Goal: Task Accomplishment & Management: Complete application form

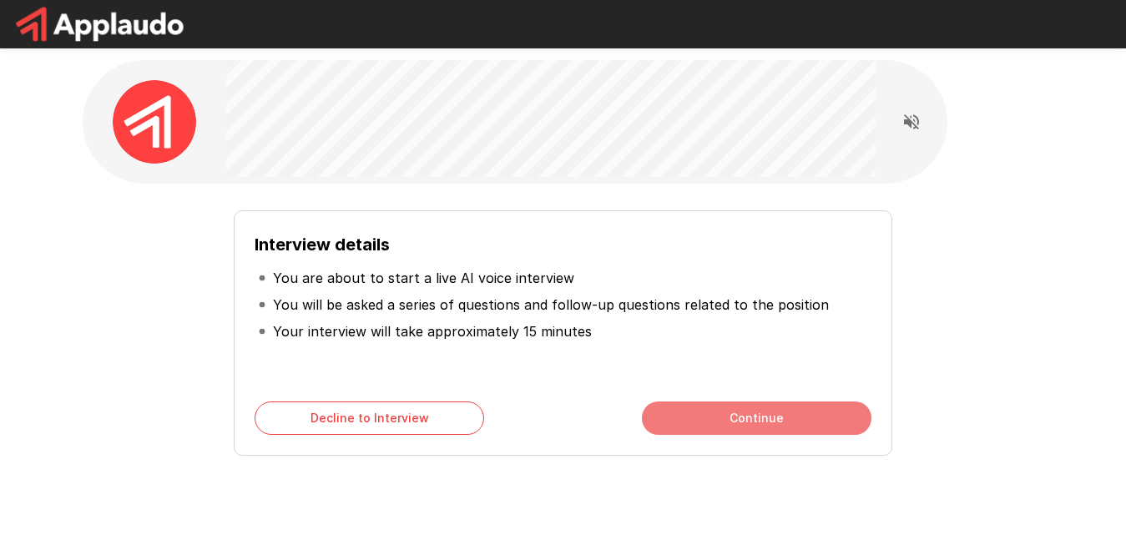
click at [755, 424] on button "Continue" at bounding box center [757, 417] width 230 height 33
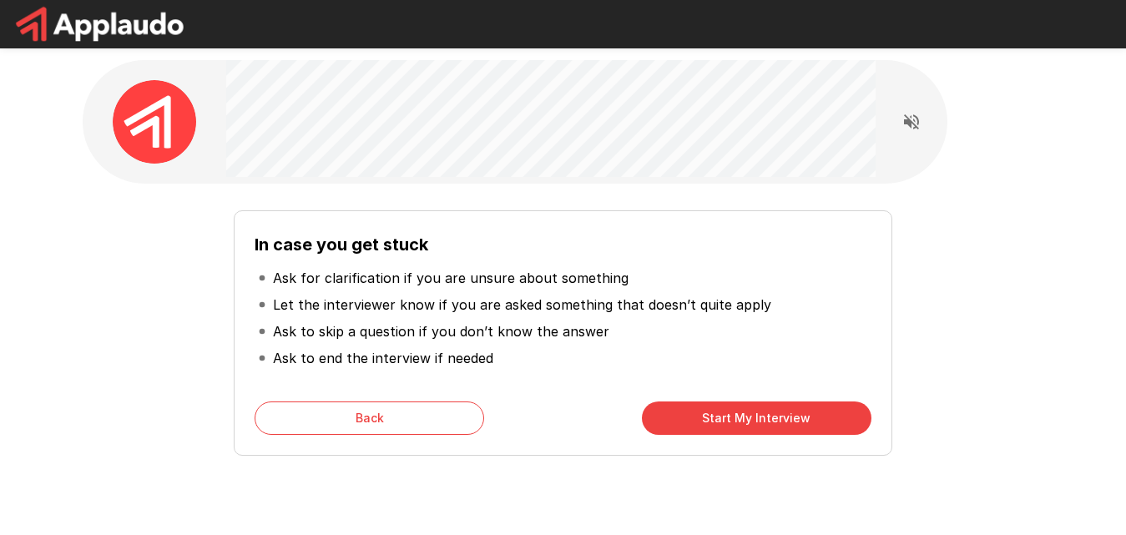
click at [361, 435] on div "In case you get stuck Ask for clarification if you are unsure about something L…" at bounding box center [563, 332] width 658 height 245
click at [357, 420] on button "Back" at bounding box center [370, 417] width 230 height 33
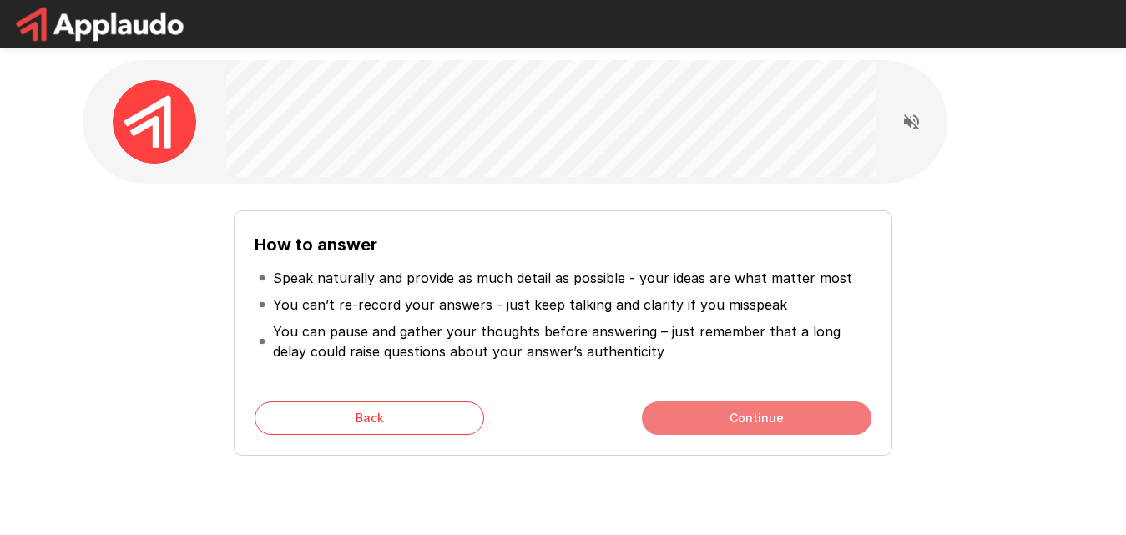
click at [754, 427] on button "Continue" at bounding box center [757, 417] width 230 height 33
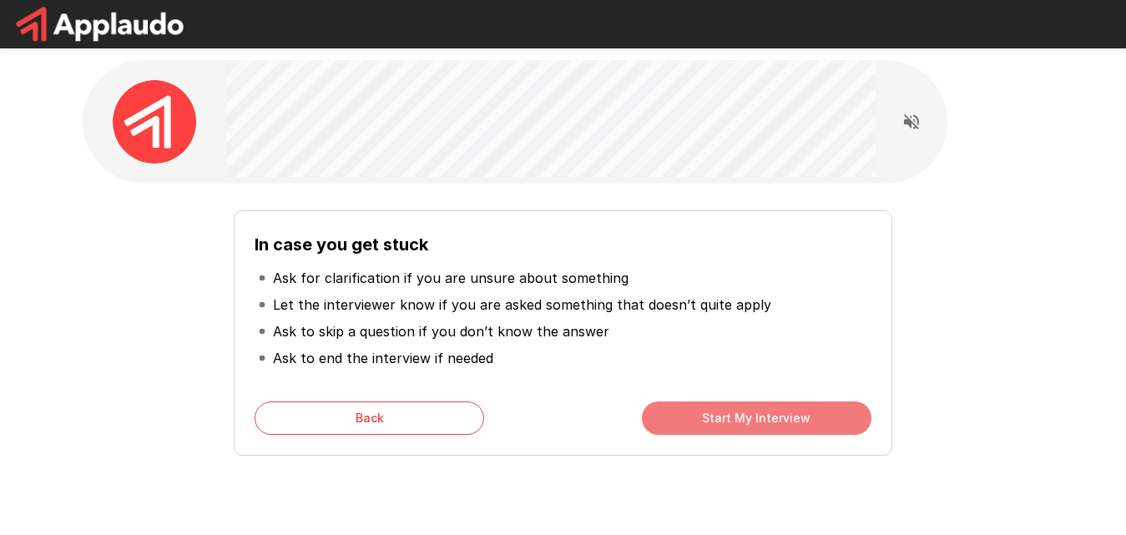
click at [754, 427] on button "Start My Interview" at bounding box center [757, 417] width 230 height 33
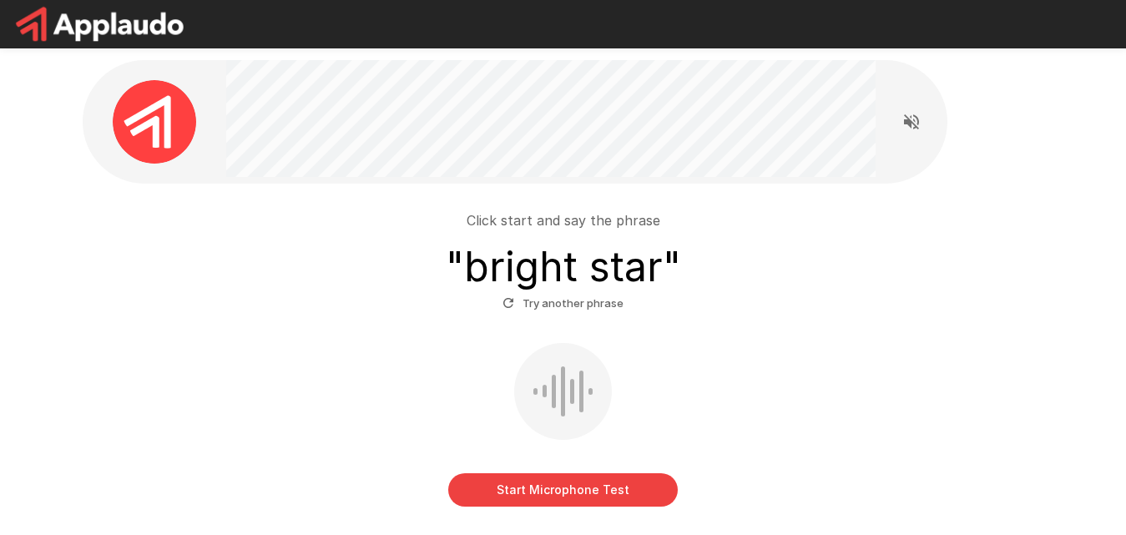
click at [562, 483] on button "Start Microphone Test" at bounding box center [563, 489] width 230 height 33
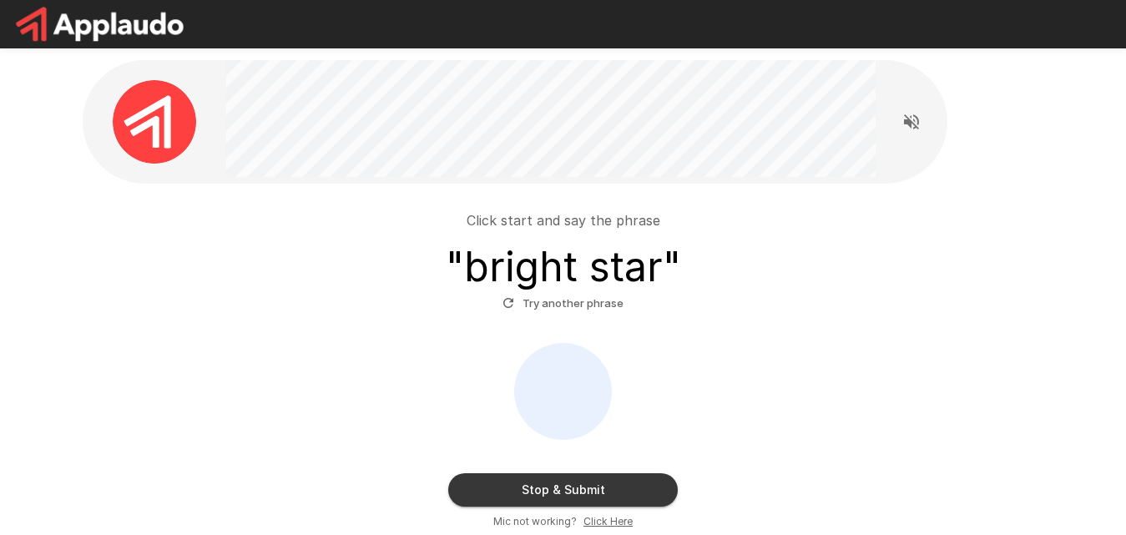
click at [562, 483] on button "Stop & Submit" at bounding box center [563, 489] width 230 height 33
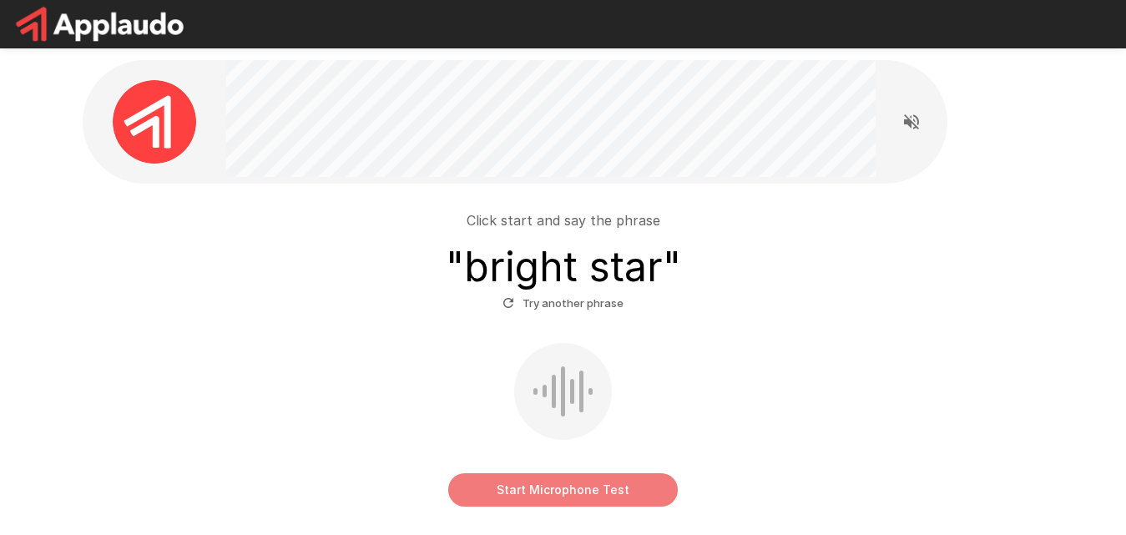
click at [540, 482] on button "Start Microphone Test" at bounding box center [563, 489] width 230 height 33
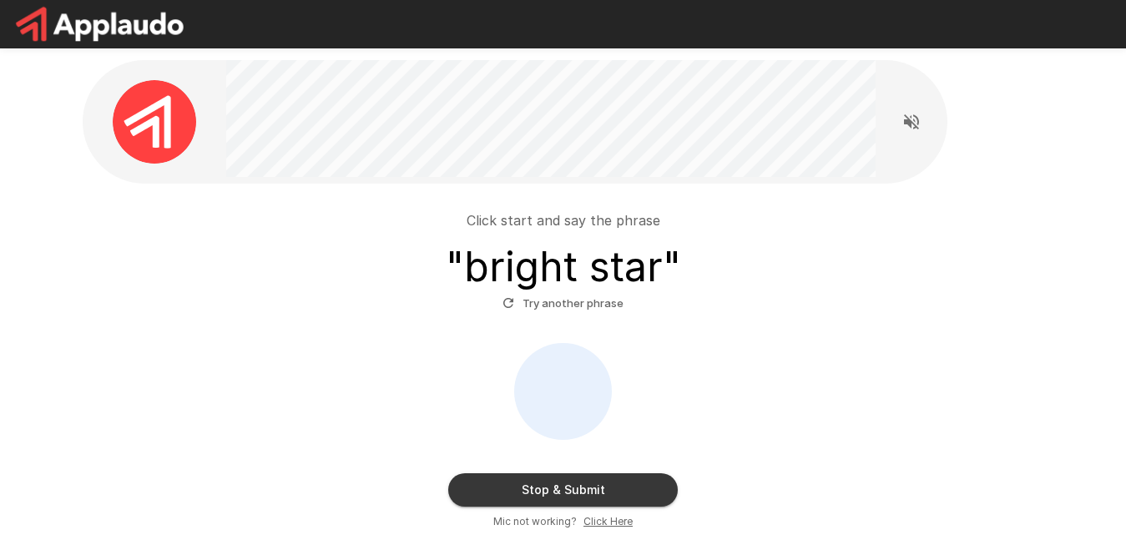
click at [540, 482] on button "Stop & Submit" at bounding box center [563, 489] width 230 height 33
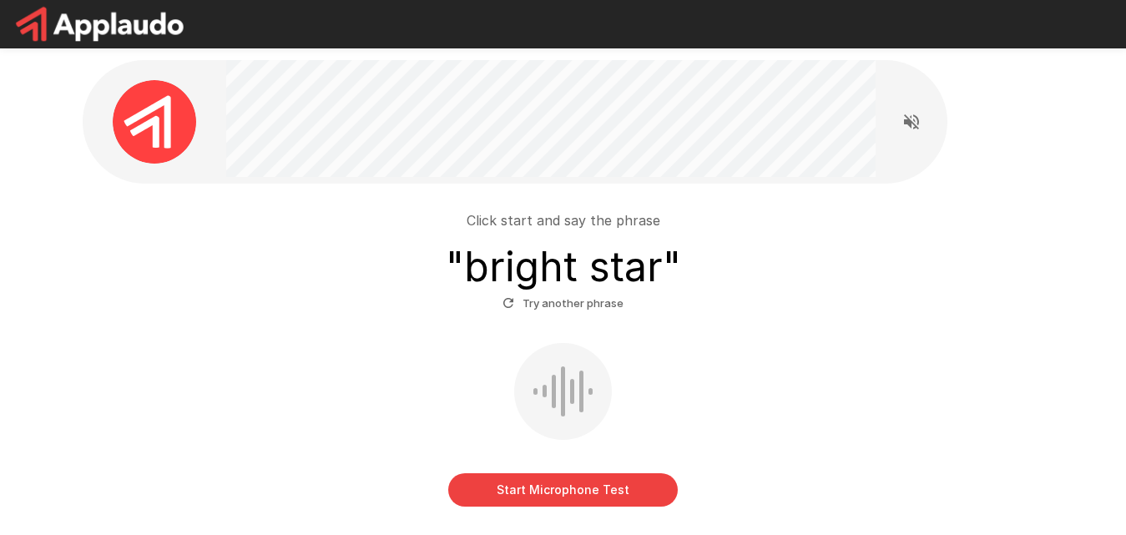
click at [540, 482] on button "Start Microphone Test" at bounding box center [563, 489] width 230 height 33
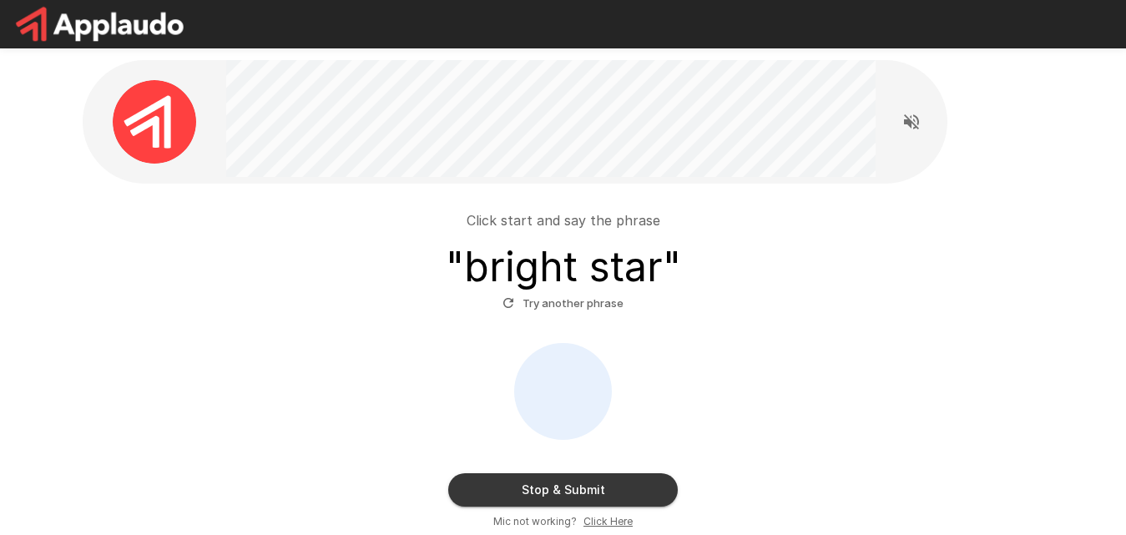
click at [540, 482] on button "Stop & Submit" at bounding box center [563, 489] width 230 height 33
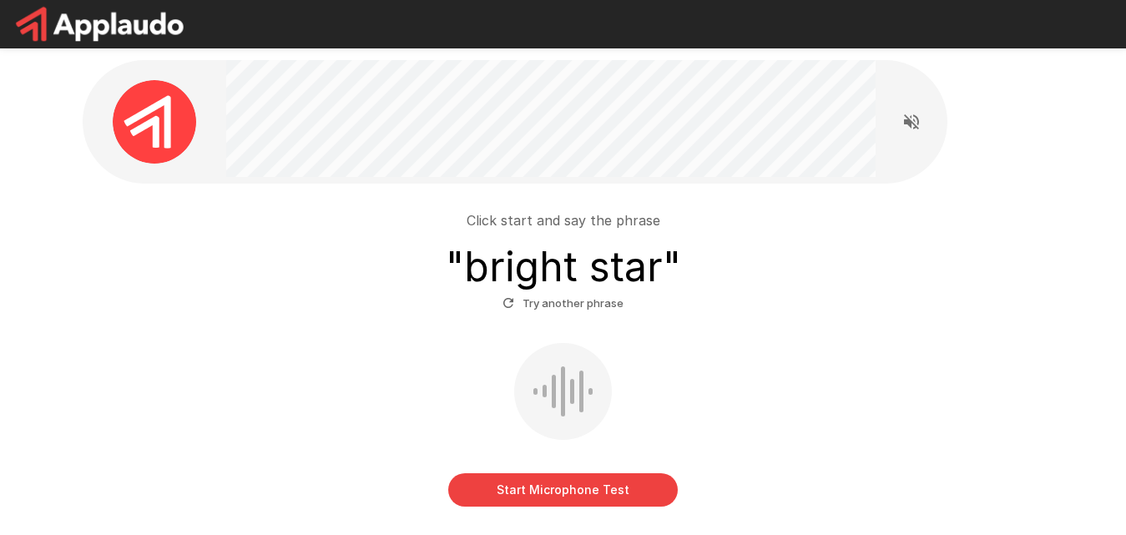
click at [567, 381] on div at bounding box center [563, 391] width 98 height 97
click at [1022, 194] on div "Click start and say the phrase " bright star " Try another phrase Start Microph…" at bounding box center [563, 372] width 961 height 376
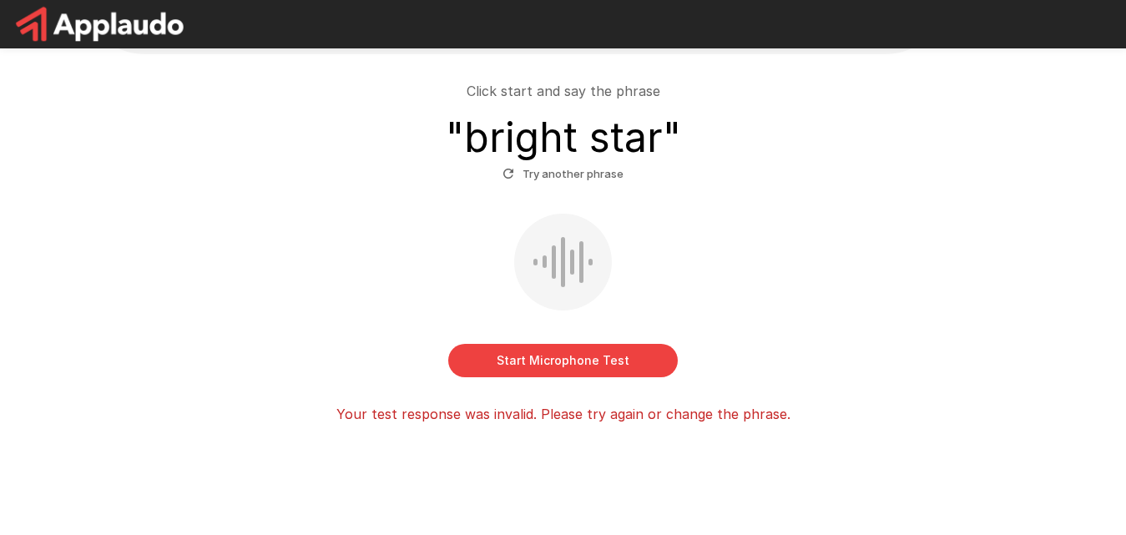
scroll to position [134, 0]
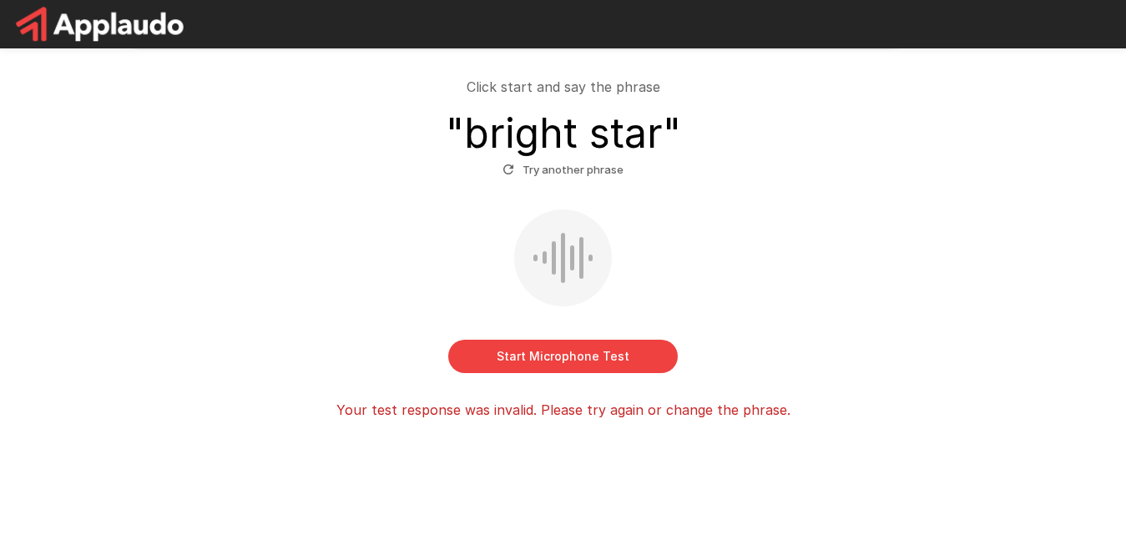
click at [544, 340] on button "Start Microphone Test" at bounding box center [563, 356] width 230 height 33
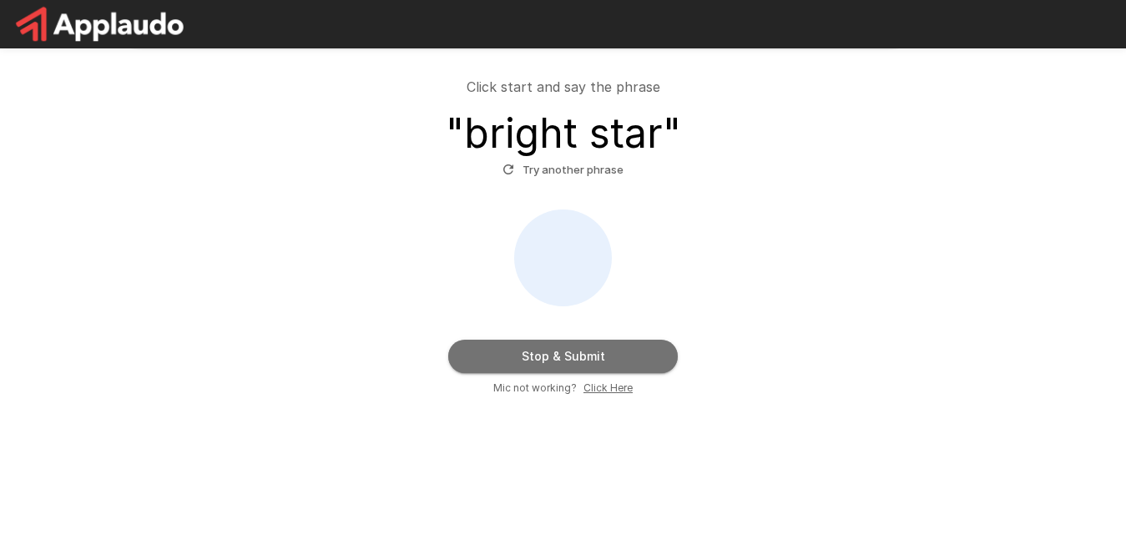
click at [544, 340] on button "Stop & Submit" at bounding box center [563, 356] width 230 height 33
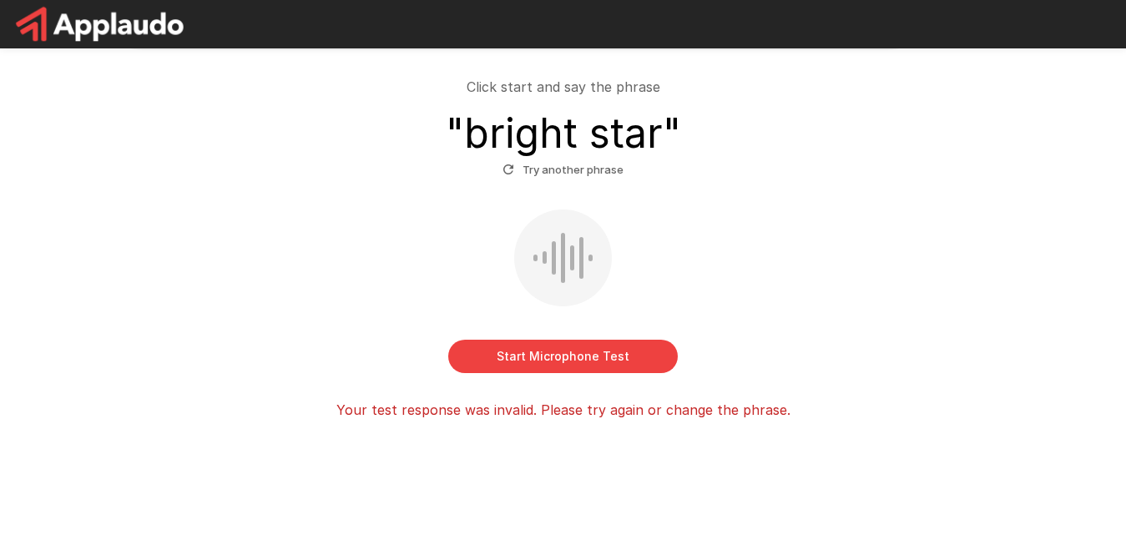
click at [544, 340] on button "Start Microphone Test" at bounding box center [563, 356] width 230 height 33
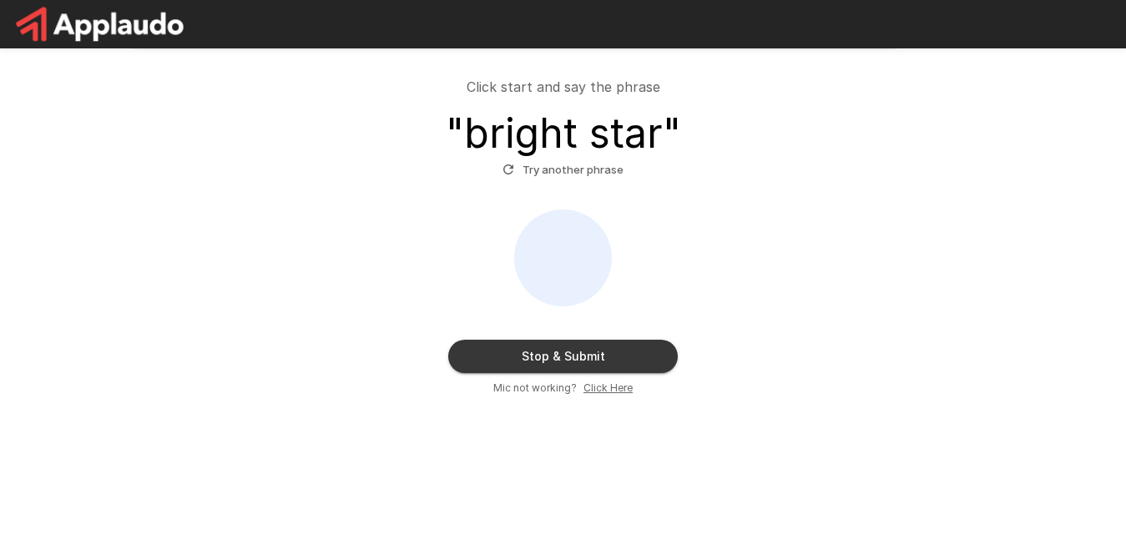
click at [603, 381] on u "Click Here" at bounding box center [607, 387] width 49 height 13
click at [548, 173] on button "Try another phrase" at bounding box center [562, 170] width 129 height 26
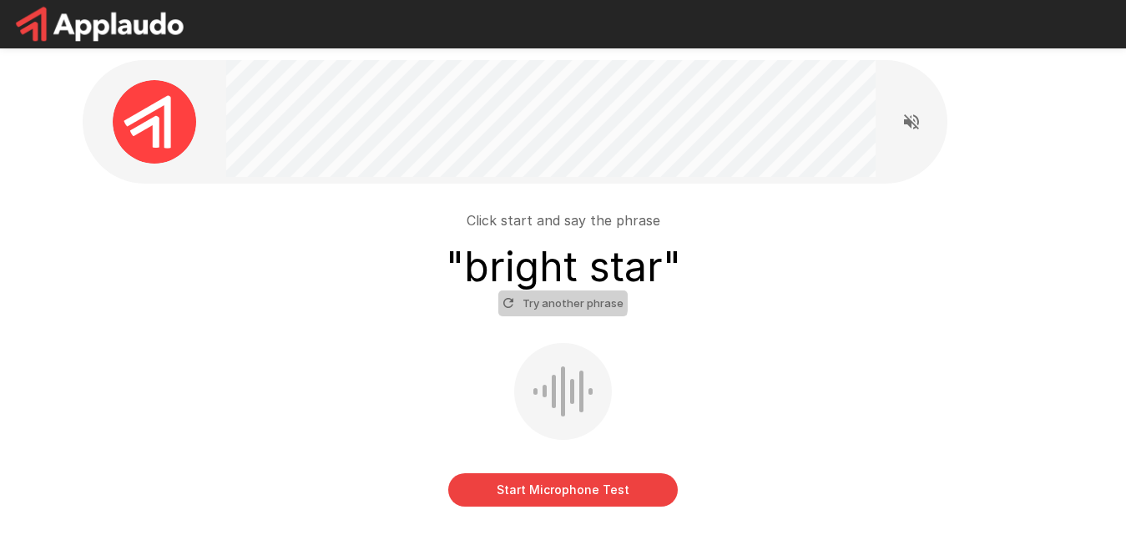
click at [540, 298] on button "Try another phrase" at bounding box center [562, 303] width 129 height 26
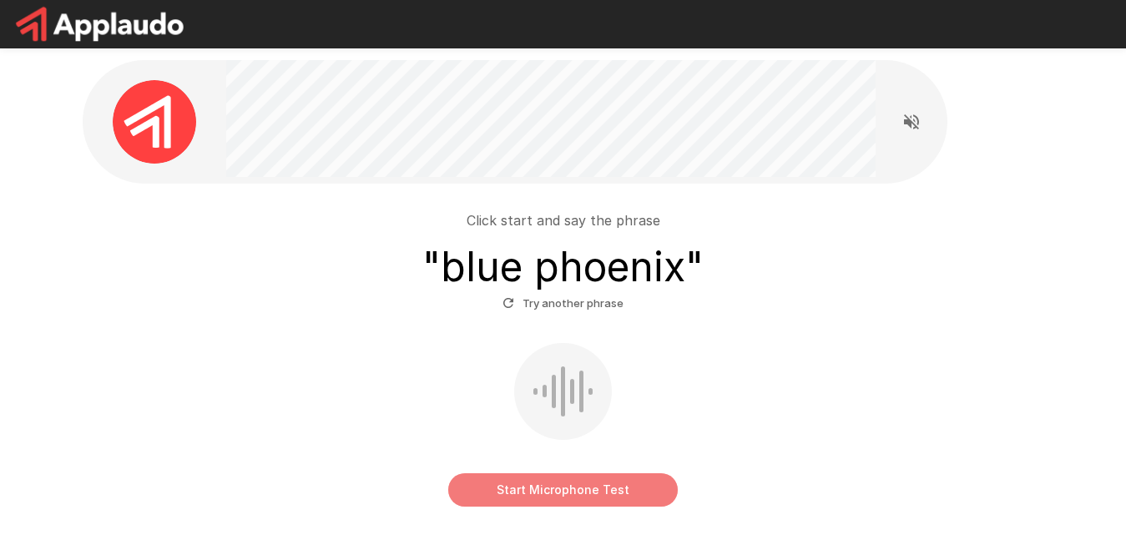
click at [598, 492] on button "Start Microphone Test" at bounding box center [563, 489] width 230 height 33
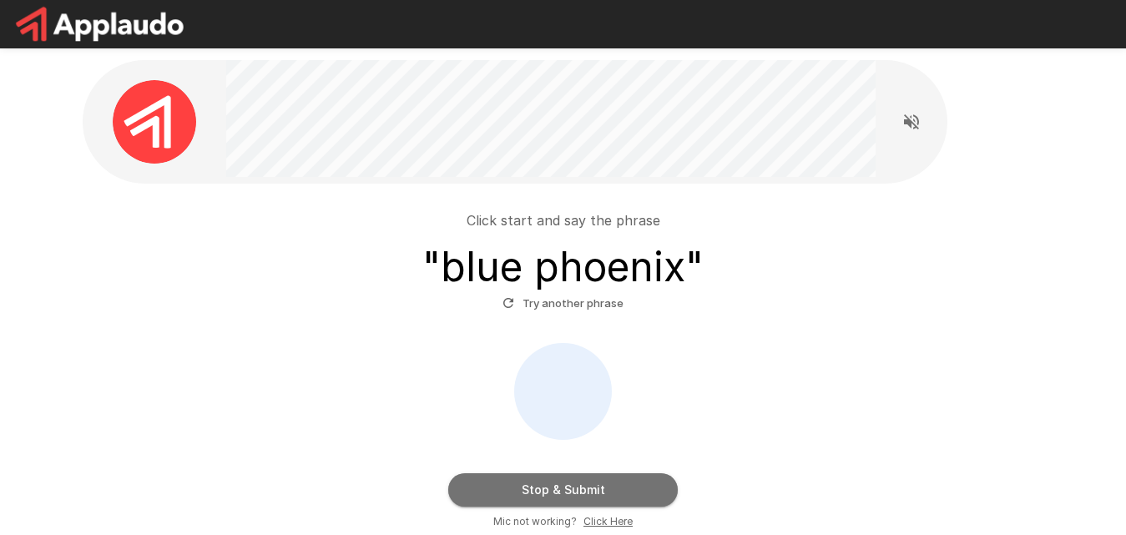
click at [598, 492] on button "Stop & Submit" at bounding box center [563, 489] width 230 height 33
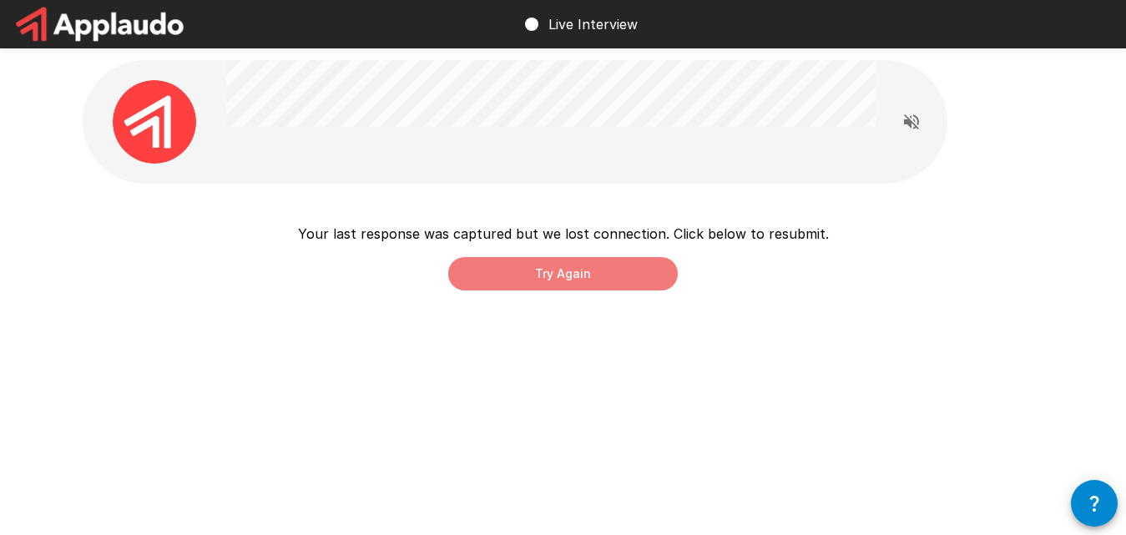
click at [562, 261] on button "Try Again" at bounding box center [563, 273] width 230 height 33
click at [619, 275] on button "Try Again" at bounding box center [563, 273] width 230 height 33
click at [485, 260] on button "Try Again" at bounding box center [563, 273] width 230 height 33
